Goal: Task Accomplishment & Management: Complete application form

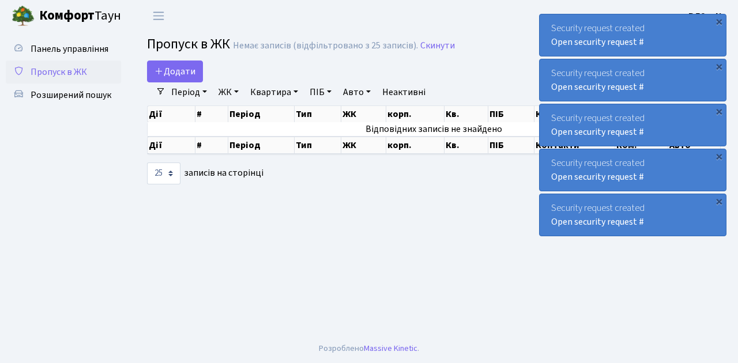
select select "25"
click at [194, 77] on span "Додати" at bounding box center [174, 71] width 41 height 13
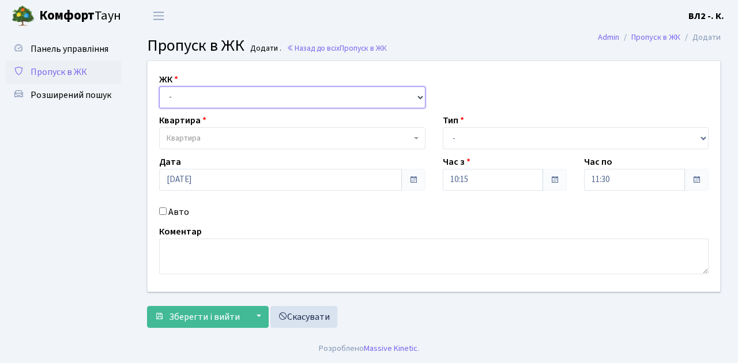
click at [420, 97] on select "- ВЛ1, Ужгородський пров., 4/1 ВЛ2, Голосіївський просп., 76 ВЛ3, пр.Голосіївсь…" at bounding box center [292, 97] width 266 height 22
select select "317"
click at [159, 86] on select "- ВЛ1, Ужгородський пров., 4/1 ВЛ2, Голосіївський просп., 76 ВЛ3, пр.Голосіївсь…" at bounding box center [292, 97] width 266 height 22
select select
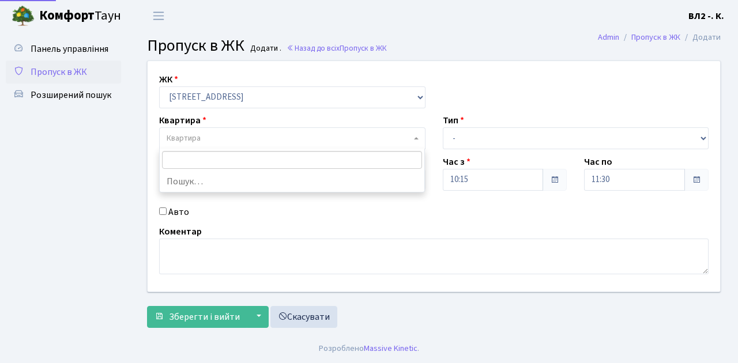
click at [414, 138] on b at bounding box center [416, 138] width 5 height 2
type input "63"
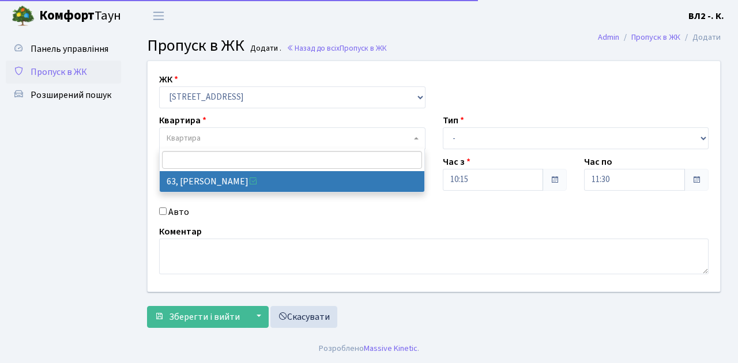
select select "38128"
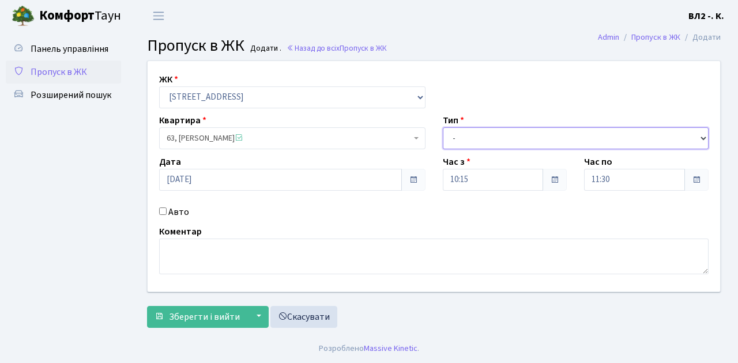
click at [702, 136] on select "- Доставка Таксі Гості Сервіс" at bounding box center [576, 138] width 266 height 22
select select "1"
click at [443, 127] on select "- Доставка Таксі Гості Сервіс" at bounding box center [576, 138] width 266 height 22
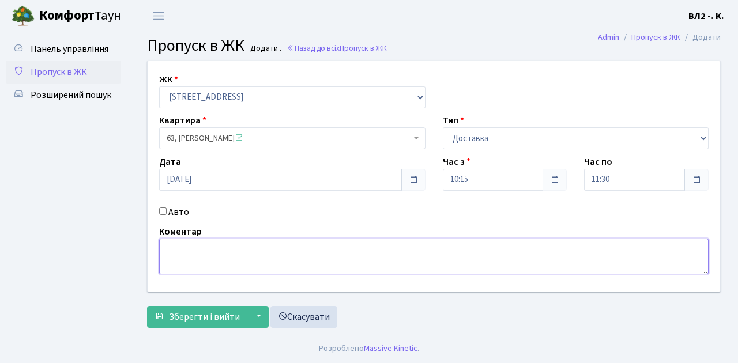
click at [171, 254] on textarea at bounding box center [433, 257] width 549 height 36
type textarea "Glovo 10-24"
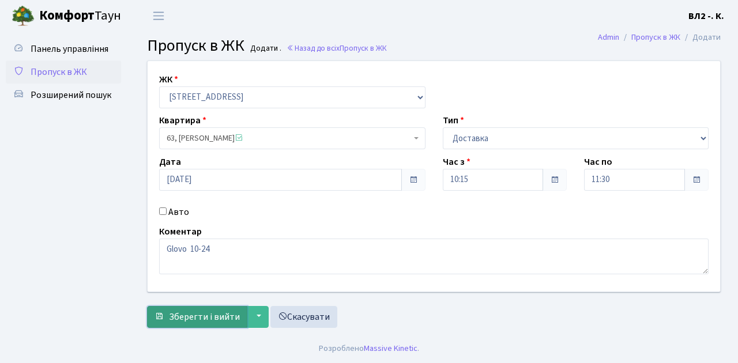
click at [169, 322] on button "Зберегти і вийти" at bounding box center [197, 317] width 100 height 22
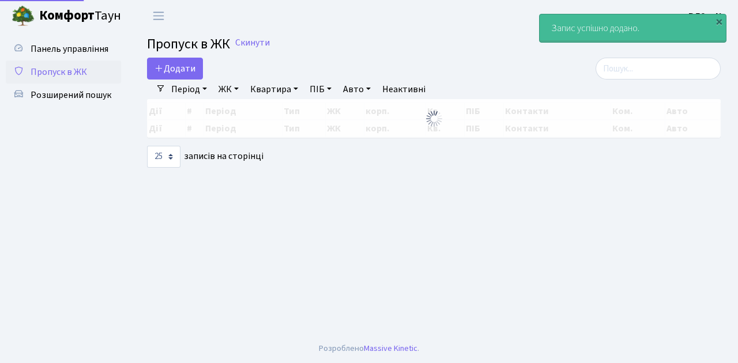
select select "25"
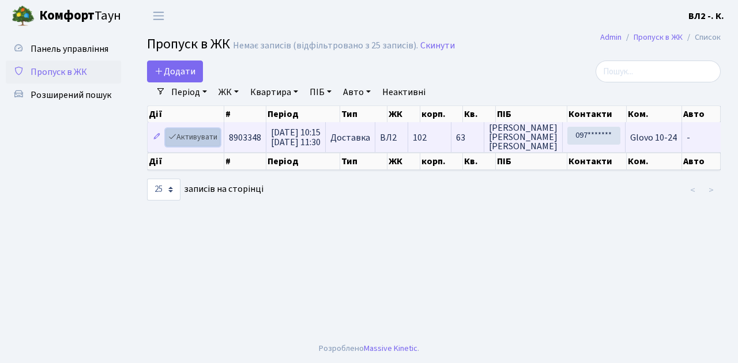
click at [210, 144] on link "Активувати" at bounding box center [192, 138] width 55 height 18
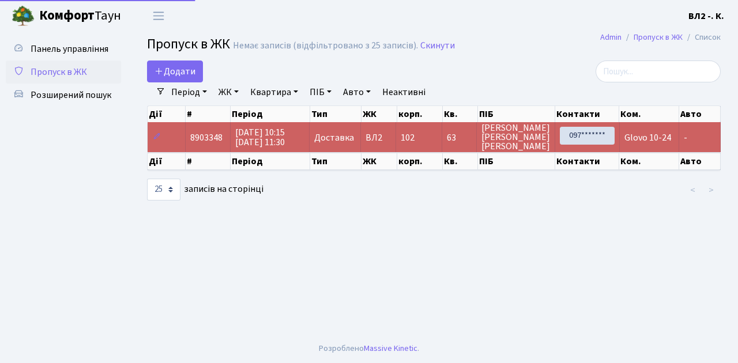
select select "25"
